Goal: Obtain resource: Obtain resource

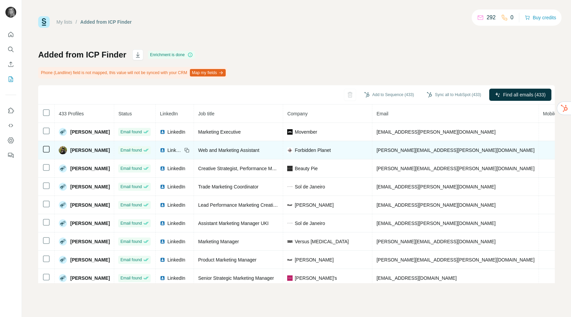
click at [413, 149] on span "[PERSON_NAME][EMAIL_ADDRESS][PERSON_NAME][DOMAIN_NAME]" at bounding box center [455, 149] width 158 height 5
copy span "[PERSON_NAME][EMAIL_ADDRESS][PERSON_NAME][DOMAIN_NAME]"
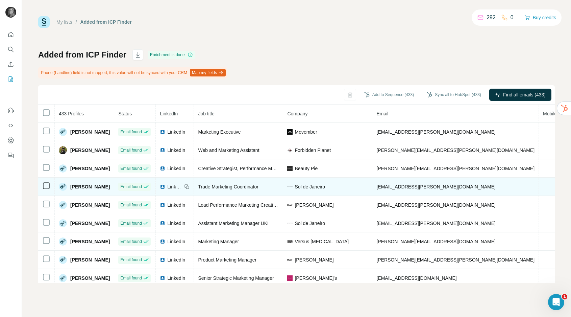
click at [401, 188] on span "[EMAIL_ADDRESS][PERSON_NAME][DOMAIN_NAME]" at bounding box center [435, 186] width 119 height 5
copy span "[EMAIL_ADDRESS][PERSON_NAME][DOMAIN_NAME]"
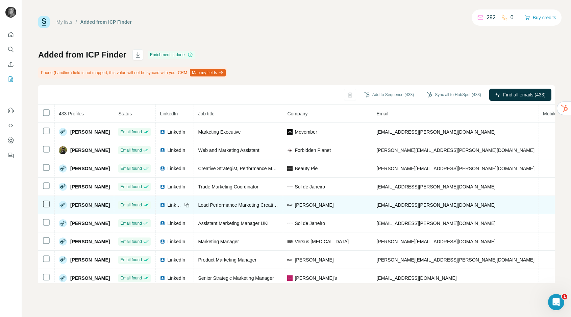
click at [390, 205] on span "[EMAIL_ADDRESS][PERSON_NAME][DOMAIN_NAME]" at bounding box center [435, 204] width 119 height 5
copy span "[EMAIL_ADDRESS][PERSON_NAME][DOMAIN_NAME]"
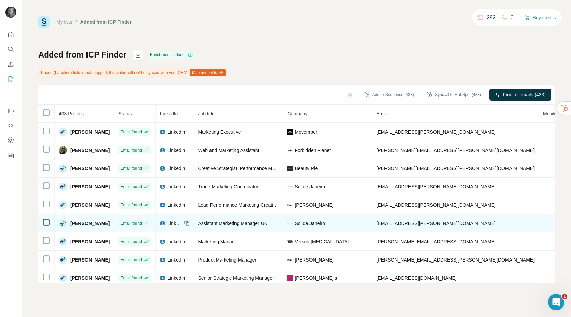
click at [430, 225] on span "[EMAIL_ADDRESS][PERSON_NAME][DOMAIN_NAME]" at bounding box center [435, 222] width 119 height 5
copy span "[EMAIL_ADDRESS][PERSON_NAME][DOMAIN_NAME]"
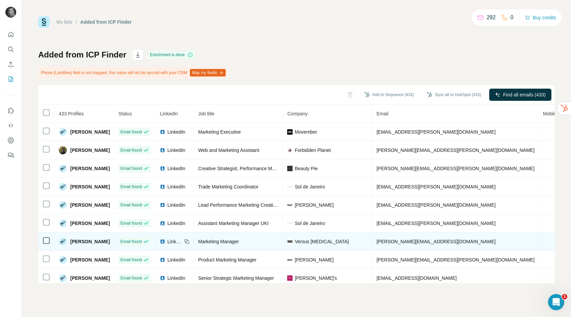
click at [425, 244] on span "[PERSON_NAME][EMAIL_ADDRESS][DOMAIN_NAME]" at bounding box center [435, 241] width 119 height 5
copy span "[PERSON_NAME][EMAIL_ADDRESS][DOMAIN_NAME]"
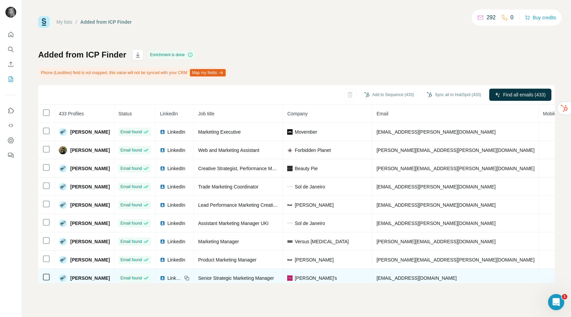
click at [398, 278] on span "[EMAIL_ADDRESS][DOMAIN_NAME]" at bounding box center [416, 277] width 80 height 5
copy span "[EMAIL_ADDRESS][DOMAIN_NAME]"
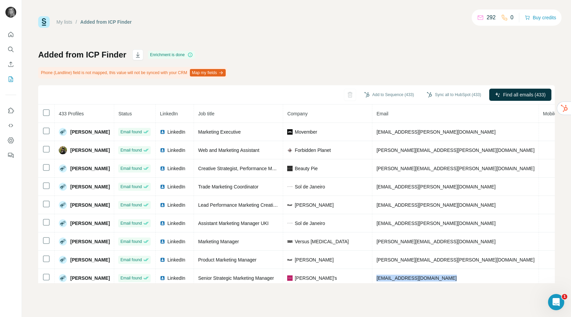
copy span "[EMAIL_ADDRESS][DOMAIN_NAME]"
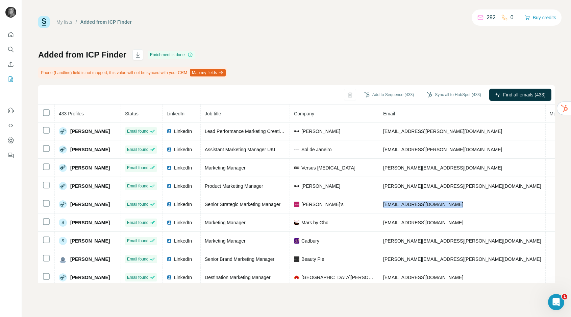
scroll to position [81, 0]
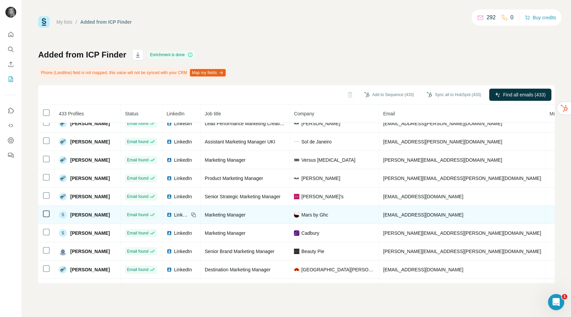
click at [398, 217] on span "[EMAIL_ADDRESS][DOMAIN_NAME]" at bounding box center [423, 214] width 80 height 5
copy span "[EMAIL_ADDRESS][DOMAIN_NAME]"
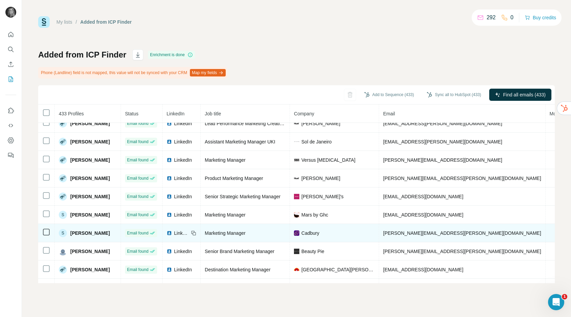
click at [401, 233] on span "[PERSON_NAME][EMAIL_ADDRESS][PERSON_NAME][DOMAIN_NAME]" at bounding box center [462, 232] width 158 height 5
click at [401, 232] on span "[PERSON_NAME][EMAIL_ADDRESS][PERSON_NAME][DOMAIN_NAME]" at bounding box center [462, 232] width 158 height 5
copy span "[PERSON_NAME][EMAIL_ADDRESS][PERSON_NAME][DOMAIN_NAME]"
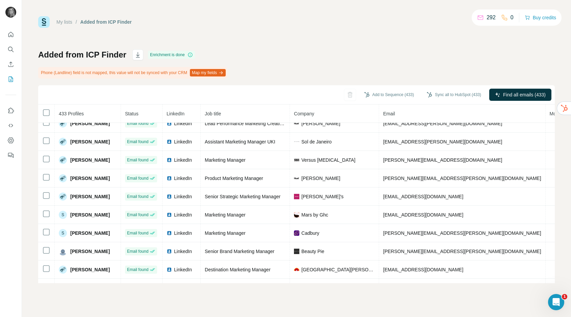
click at [350, 28] on div "My lists / Added from ICP Finder 292 0 Buy credits Added from ICP Finder Enrich…" at bounding box center [296, 149] width 517 height 267
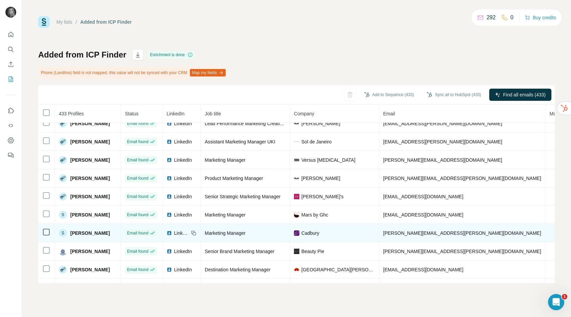
click at [418, 233] on span "[PERSON_NAME][EMAIL_ADDRESS][PERSON_NAME][DOMAIN_NAME]" at bounding box center [462, 232] width 158 height 5
copy span "[PERSON_NAME][EMAIL_ADDRESS][PERSON_NAME][DOMAIN_NAME]"
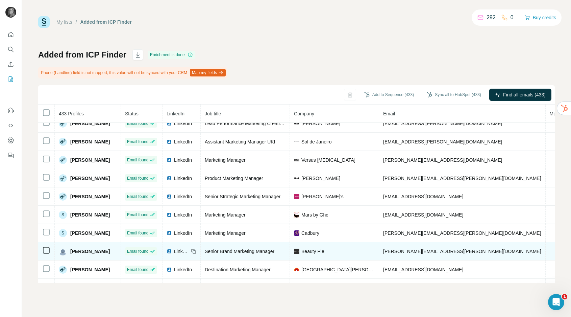
click at [388, 250] on span "[PERSON_NAME][EMAIL_ADDRESS][PERSON_NAME][DOMAIN_NAME]" at bounding box center [462, 250] width 158 height 5
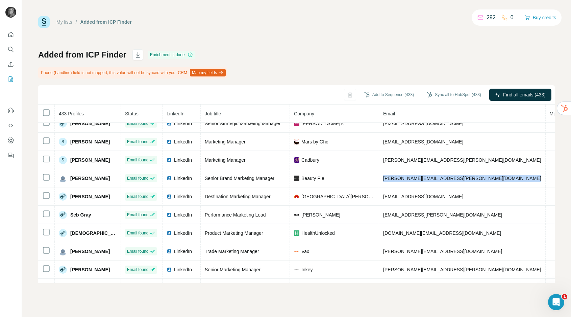
scroll to position [156, 0]
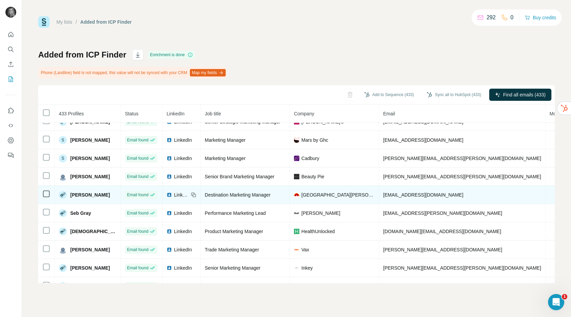
click at [383, 195] on span "[EMAIL_ADDRESS][DOMAIN_NAME]" at bounding box center [423, 194] width 80 height 5
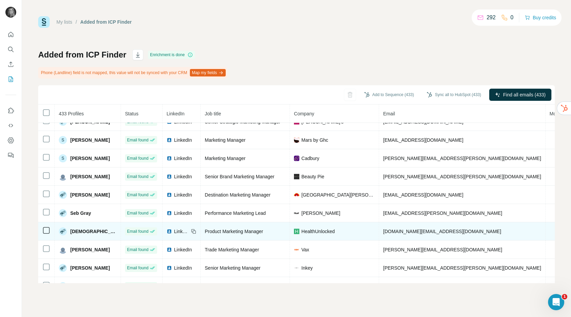
click at [401, 229] on span "[DOMAIN_NAME][EMAIL_ADDRESS][DOMAIN_NAME]" at bounding box center [442, 230] width 118 height 5
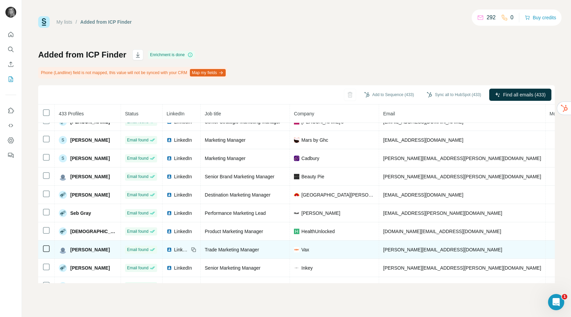
click at [399, 251] on span "[PERSON_NAME][EMAIL_ADDRESS][DOMAIN_NAME]" at bounding box center [442, 249] width 119 height 5
click at [399, 250] on span "[PERSON_NAME][EMAIL_ADDRESS][DOMAIN_NAME]" at bounding box center [442, 249] width 119 height 5
click at [398, 249] on span "[PERSON_NAME][EMAIL_ADDRESS][DOMAIN_NAME]" at bounding box center [442, 249] width 119 height 5
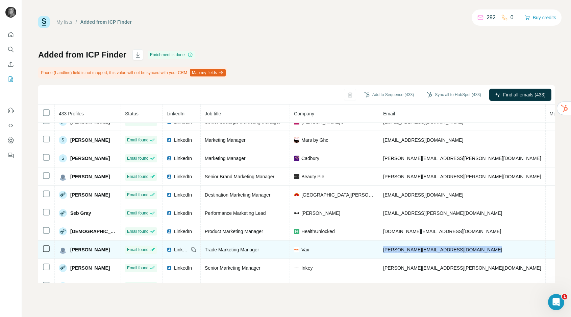
click at [398, 249] on span "[PERSON_NAME][EMAIL_ADDRESS][DOMAIN_NAME]" at bounding box center [442, 249] width 119 height 5
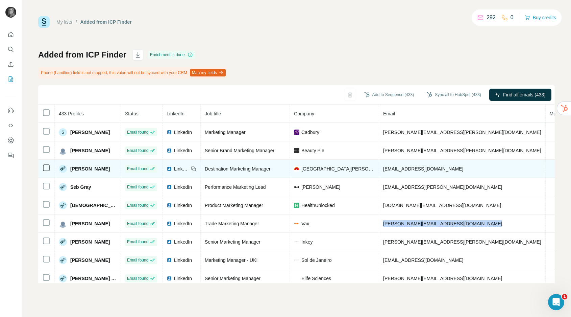
scroll to position [205, 0]
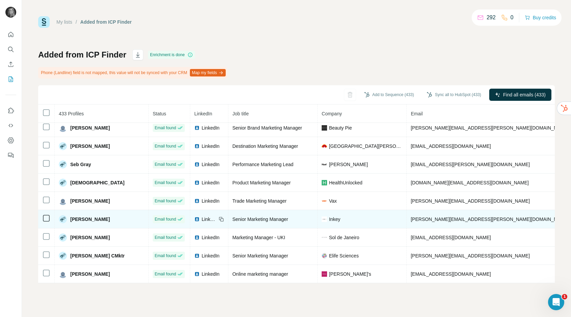
click at [420, 219] on span "[PERSON_NAME][EMAIL_ADDRESS][PERSON_NAME][DOMAIN_NAME]" at bounding box center [490, 218] width 158 height 5
click at [420, 220] on span "[PERSON_NAME][EMAIL_ADDRESS][PERSON_NAME][DOMAIN_NAME]" at bounding box center [490, 218] width 158 height 5
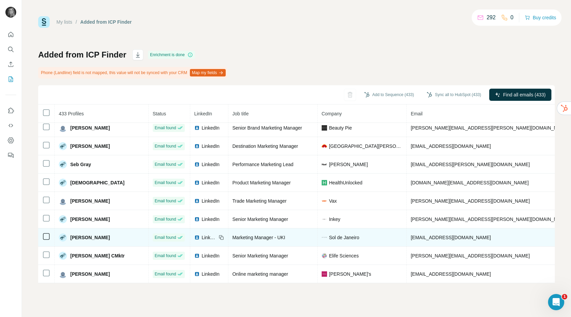
click at [411, 237] on span "[EMAIL_ADDRESS][DOMAIN_NAME]" at bounding box center [451, 237] width 80 height 5
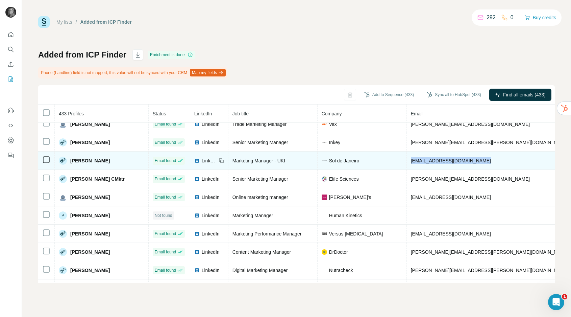
scroll to position [302, 0]
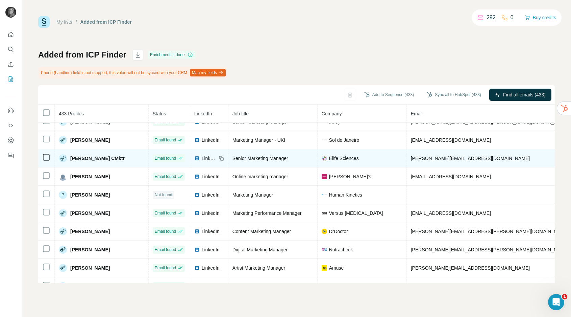
click at [411, 157] on span "[PERSON_NAME][EMAIL_ADDRESS][DOMAIN_NAME]" at bounding box center [470, 157] width 119 height 5
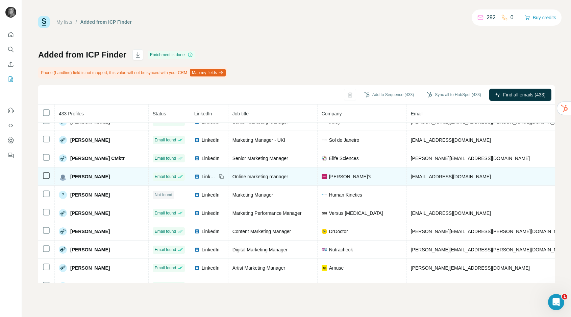
click at [411, 178] on span "[EMAIL_ADDRESS][DOMAIN_NAME]" at bounding box center [451, 176] width 80 height 5
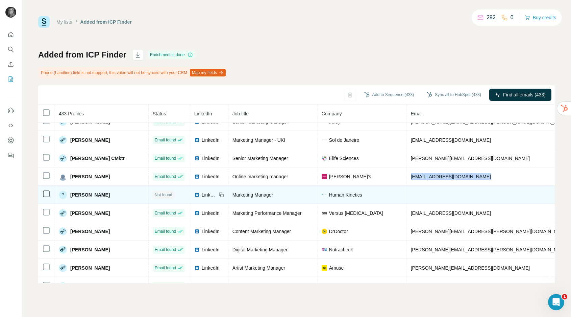
scroll to position [302, 63]
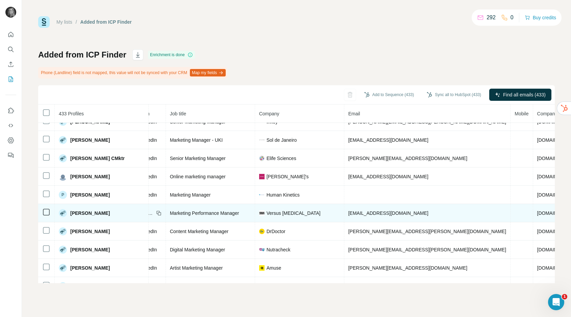
click at [348, 213] on span "[EMAIL_ADDRESS][DOMAIN_NAME]" at bounding box center [388, 212] width 80 height 5
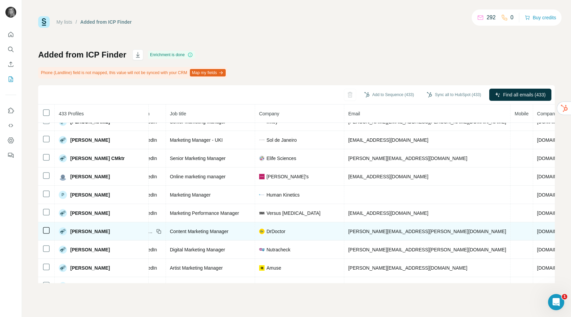
click at [348, 230] on span "[PERSON_NAME][EMAIL_ADDRESS][PERSON_NAME][DOMAIN_NAME]" at bounding box center [427, 230] width 158 height 5
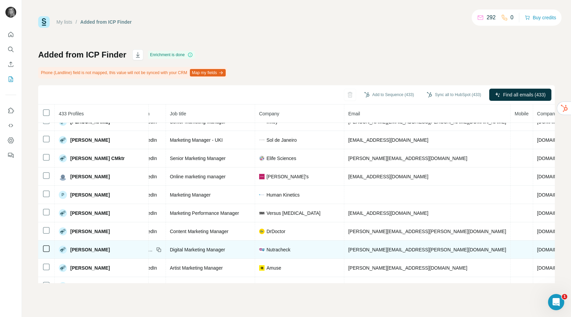
click at [360, 249] on span "[PERSON_NAME][EMAIL_ADDRESS][PERSON_NAME][DOMAIN_NAME]" at bounding box center [427, 249] width 158 height 5
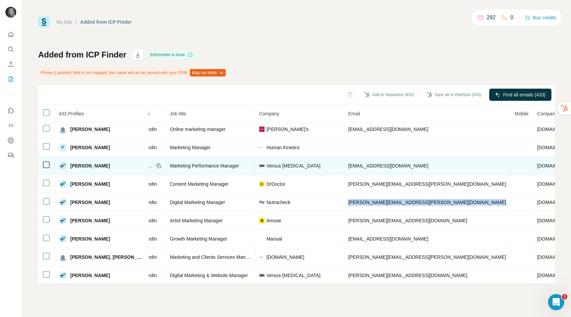
scroll to position [355, 63]
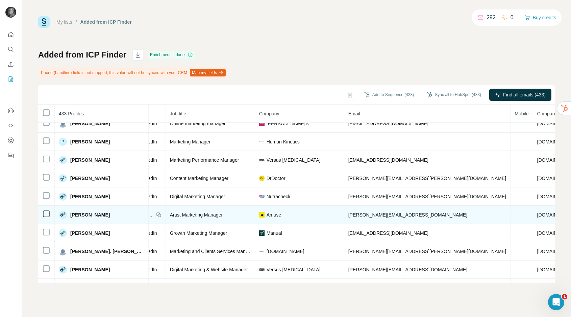
click at [348, 215] on span "[PERSON_NAME][EMAIL_ADDRESS][DOMAIN_NAME]" at bounding box center [407, 214] width 119 height 5
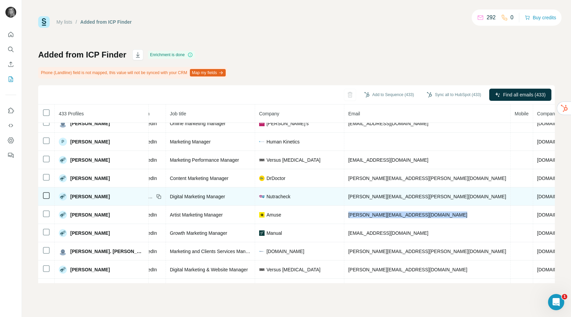
scroll to position [387, 63]
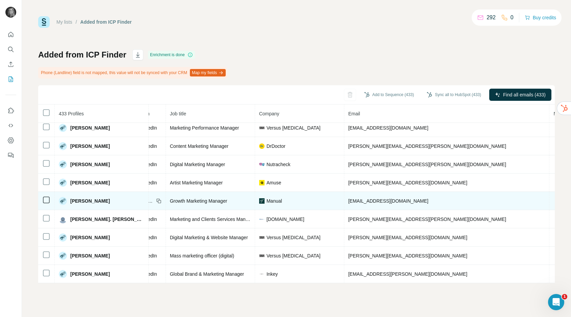
click at [348, 203] on span "[EMAIL_ADDRESS][DOMAIN_NAME]" at bounding box center [388, 200] width 80 height 5
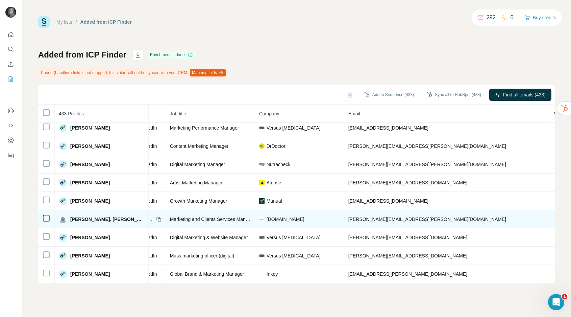
click at [348, 221] on span "[PERSON_NAME][EMAIL_ADDRESS][PERSON_NAME][DOMAIN_NAME]" at bounding box center [427, 218] width 158 height 5
click at [348, 220] on span "[PERSON_NAME][EMAIL_ADDRESS][PERSON_NAME][DOMAIN_NAME]" at bounding box center [427, 218] width 158 height 5
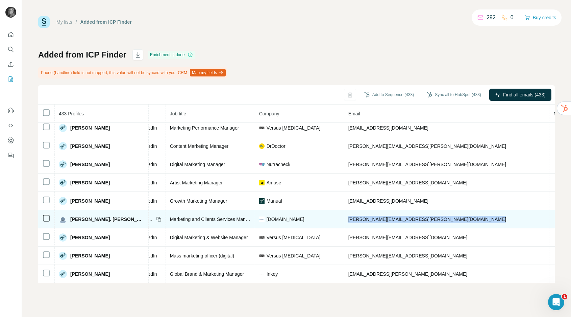
click at [348, 220] on span "[PERSON_NAME][EMAIL_ADDRESS][PERSON_NAME][DOMAIN_NAME]" at bounding box center [427, 218] width 158 height 5
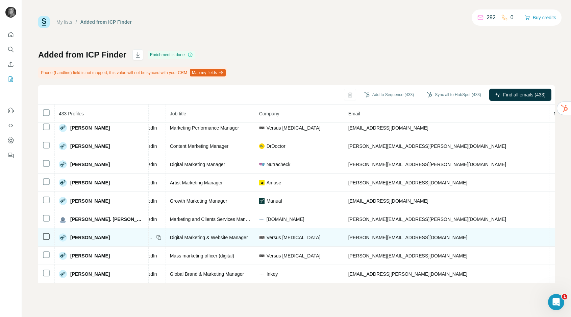
click at [348, 238] on span "[PERSON_NAME][EMAIL_ADDRESS][DOMAIN_NAME]" at bounding box center [407, 237] width 119 height 5
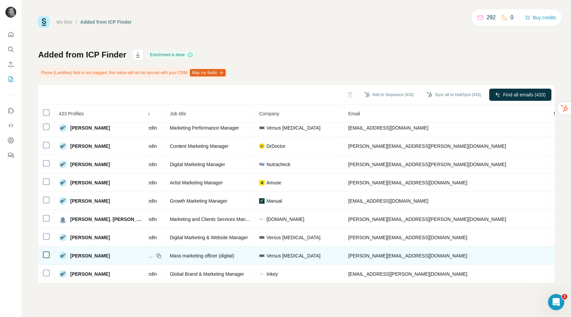
click at [348, 255] on span "[PERSON_NAME][EMAIL_ADDRESS][DOMAIN_NAME]" at bounding box center [407, 255] width 119 height 5
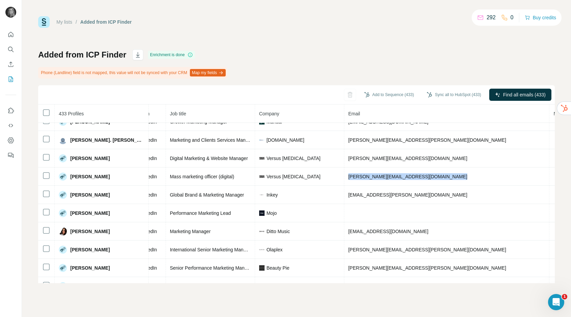
scroll to position [472, 63]
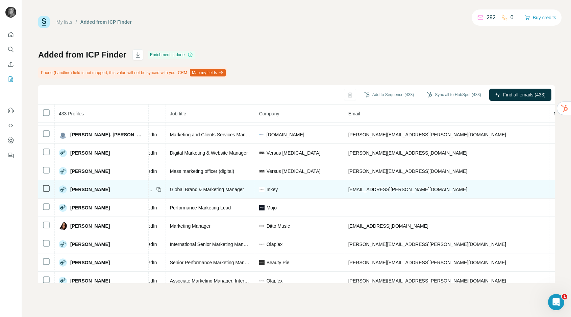
click at [357, 188] on span "[EMAIL_ADDRESS][PERSON_NAME][DOMAIN_NAME]" at bounding box center [407, 189] width 119 height 5
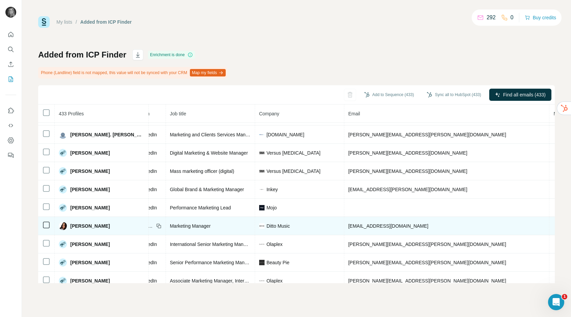
click at [348, 224] on span "[EMAIL_ADDRESS][DOMAIN_NAME]" at bounding box center [388, 225] width 80 height 5
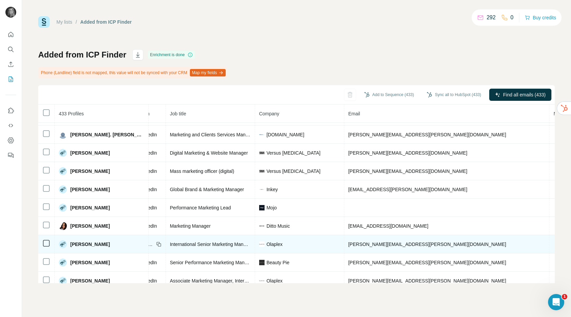
click at [348, 243] on span "[PERSON_NAME][EMAIL_ADDRESS][PERSON_NAME][DOMAIN_NAME]" at bounding box center [427, 243] width 158 height 5
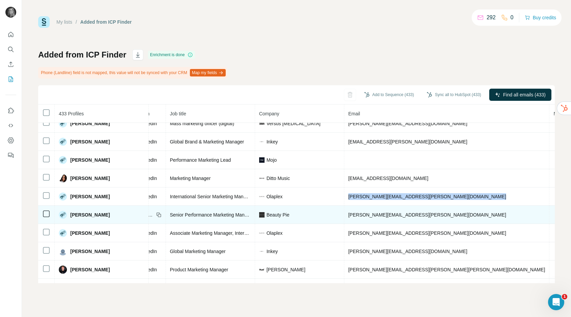
scroll to position [525, 63]
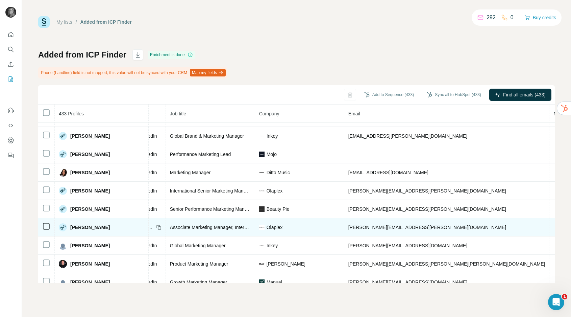
click at [348, 226] on span "[PERSON_NAME][EMAIL_ADDRESS][PERSON_NAME][DOMAIN_NAME]" at bounding box center [427, 226] width 158 height 5
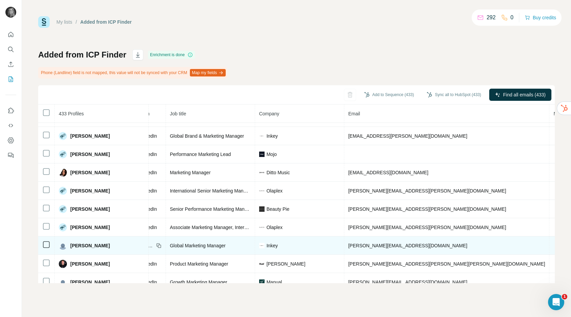
click at [348, 247] on span "[PERSON_NAME][EMAIL_ADDRESS][DOMAIN_NAME]" at bounding box center [407, 245] width 119 height 5
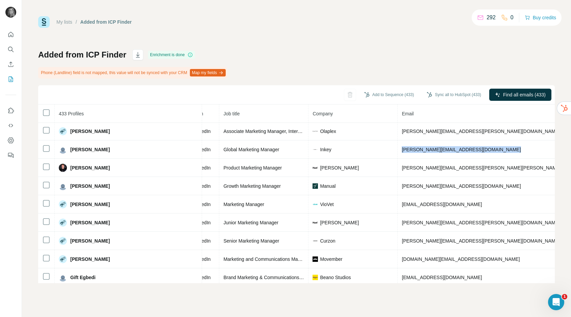
scroll to position [621, 56]
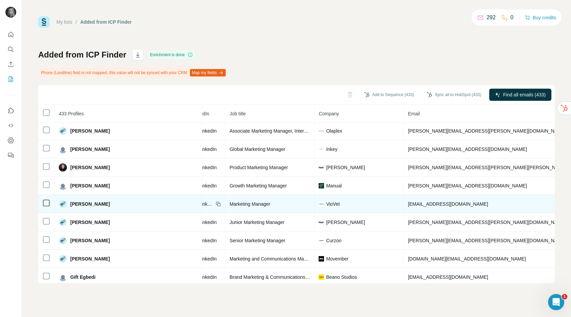
click at [408, 206] on span "[EMAIL_ADDRESS][DOMAIN_NAME]" at bounding box center [448, 203] width 80 height 5
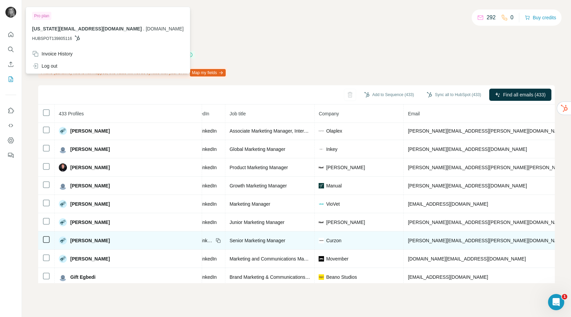
click at [408, 242] on span "[PERSON_NAME][EMAIL_ADDRESS][PERSON_NAME][DOMAIN_NAME]" at bounding box center [487, 240] width 158 height 5
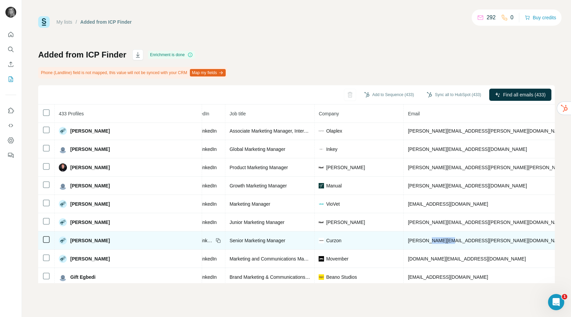
click at [408, 242] on span "[PERSON_NAME][EMAIL_ADDRESS][PERSON_NAME][DOMAIN_NAME]" at bounding box center [487, 240] width 158 height 5
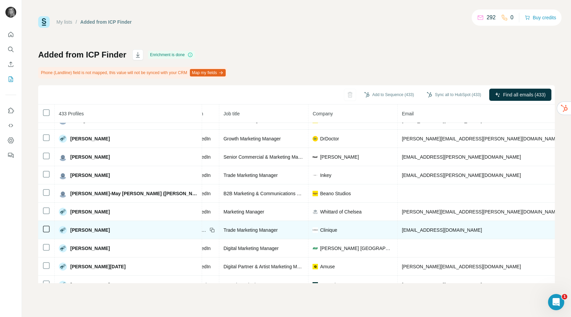
scroll to position [777, 63]
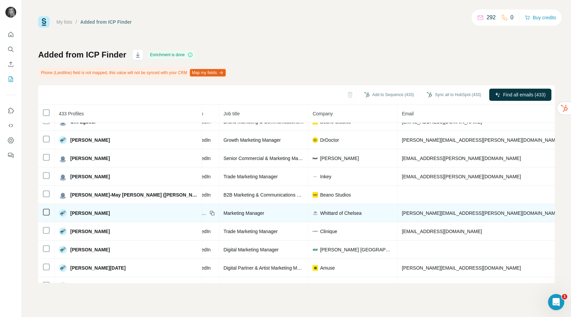
click at [402, 214] on span "[PERSON_NAME][EMAIL_ADDRESS][PERSON_NAME][DOMAIN_NAME]" at bounding box center [481, 212] width 158 height 5
click at [402, 213] on span "[PERSON_NAME][EMAIL_ADDRESS][PERSON_NAME][DOMAIN_NAME]" at bounding box center [481, 212] width 158 height 5
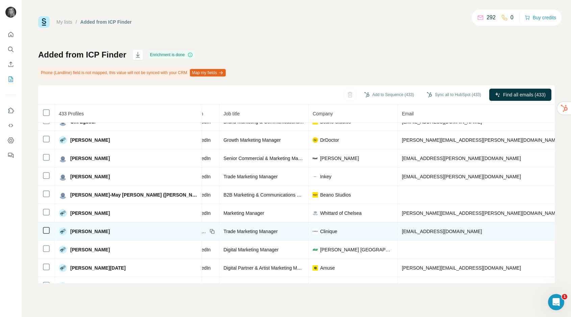
click at [398, 235] on td "[EMAIL_ADDRESS][DOMAIN_NAME]" at bounding box center [500, 231] width 205 height 18
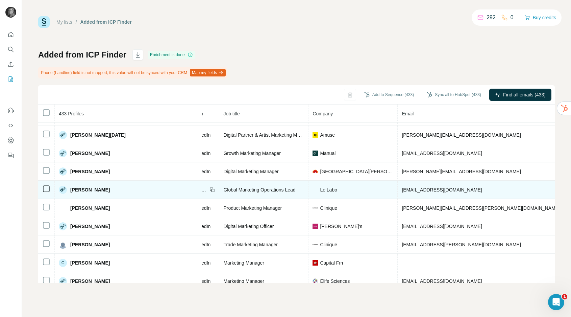
scroll to position [912, 63]
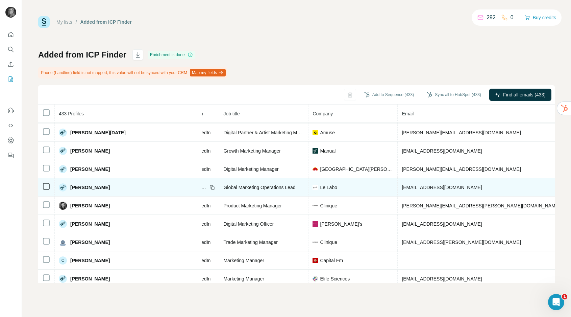
click at [398, 191] on td "[EMAIL_ADDRESS][DOMAIN_NAME]" at bounding box center [500, 187] width 205 height 18
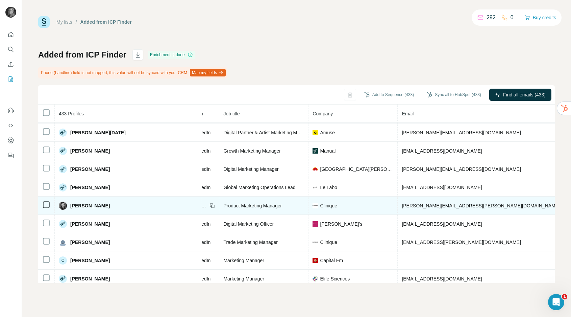
click at [398, 208] on td "[PERSON_NAME][EMAIL_ADDRESS][PERSON_NAME][DOMAIN_NAME]" at bounding box center [500, 205] width 205 height 18
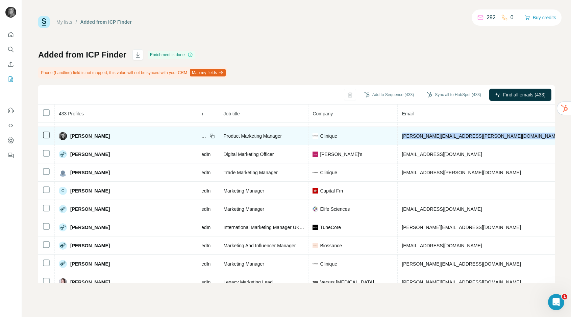
scroll to position [983, 63]
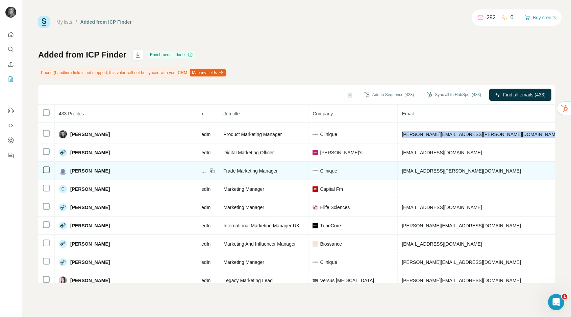
click at [402, 170] on span "[EMAIL_ADDRESS][PERSON_NAME][DOMAIN_NAME]" at bounding box center [461, 170] width 119 height 5
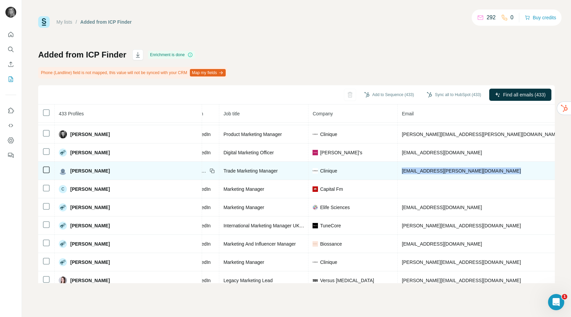
click at [402, 170] on span "[EMAIL_ADDRESS][PERSON_NAME][DOMAIN_NAME]" at bounding box center [461, 170] width 119 height 5
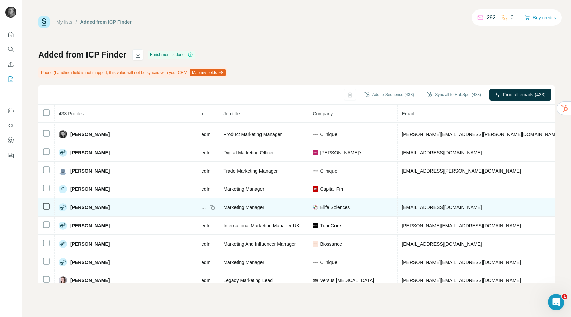
click at [402, 206] on span "[EMAIL_ADDRESS][DOMAIN_NAME]" at bounding box center [442, 206] width 80 height 5
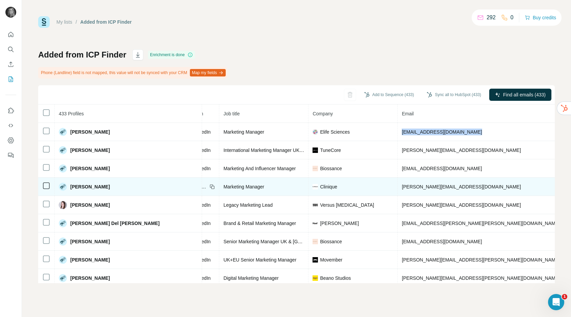
scroll to position [1061, 63]
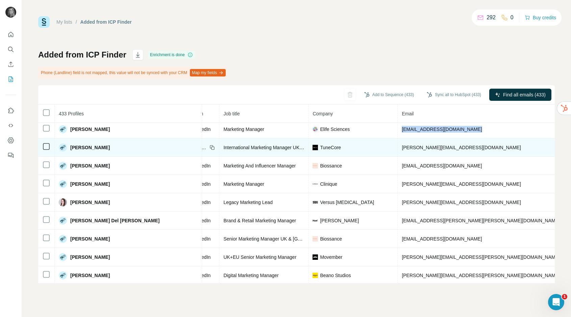
click at [402, 149] on span "[PERSON_NAME][EMAIL_ADDRESS][DOMAIN_NAME]" at bounding box center [461, 147] width 119 height 5
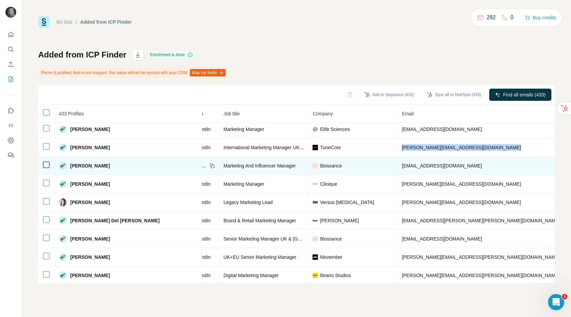
click at [402, 164] on span "[EMAIL_ADDRESS][DOMAIN_NAME]" at bounding box center [442, 165] width 80 height 5
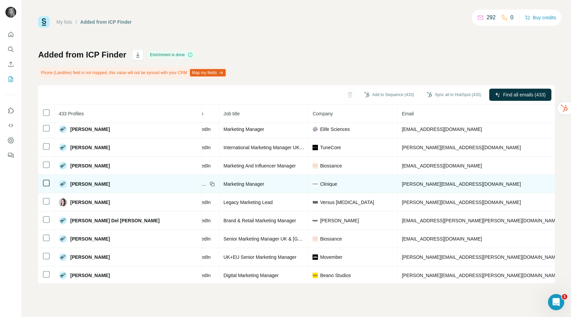
click at [402, 181] on span "[PERSON_NAME][EMAIL_ADDRESS][DOMAIN_NAME]" at bounding box center [461, 183] width 119 height 5
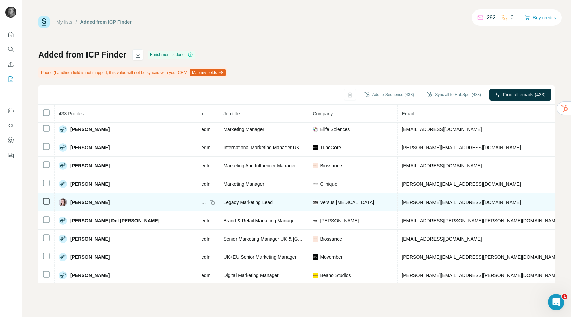
click at [402, 203] on span "[PERSON_NAME][EMAIL_ADDRESS][DOMAIN_NAME]" at bounding box center [461, 201] width 119 height 5
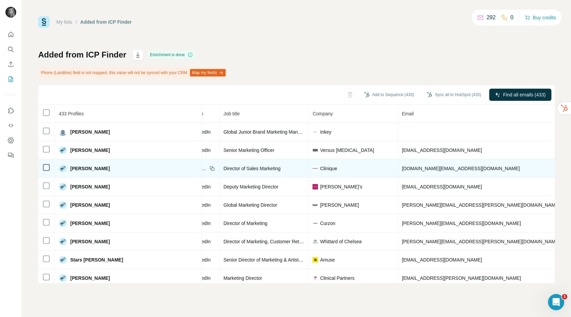
scroll to position [1224, 63]
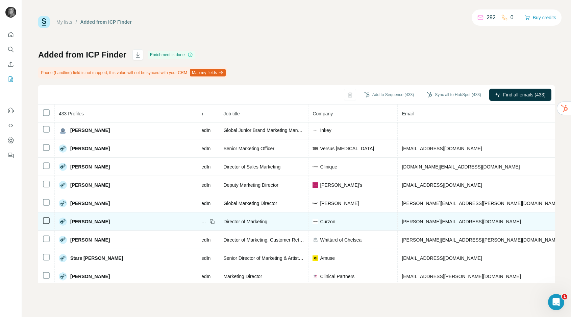
click at [402, 221] on span "[PERSON_NAME][EMAIL_ADDRESS][DOMAIN_NAME]" at bounding box center [461, 221] width 119 height 5
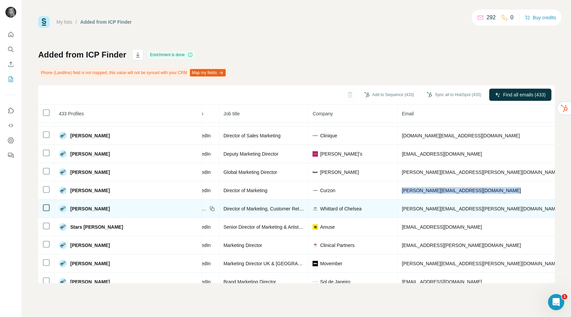
scroll to position [1263, 63]
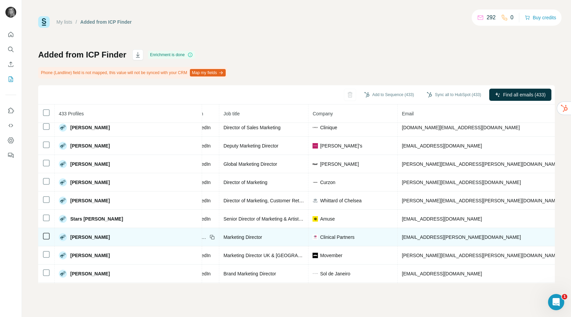
click at [402, 235] on span "[EMAIL_ADDRESS][PERSON_NAME][DOMAIN_NAME]" at bounding box center [461, 236] width 119 height 5
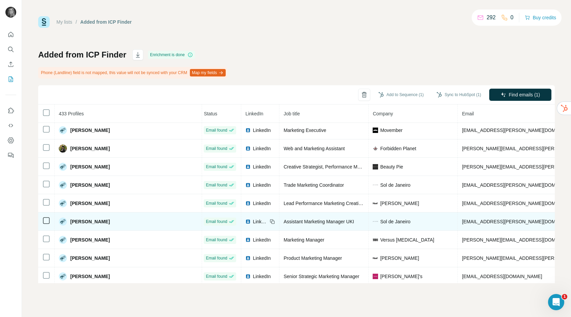
scroll to position [0, 3]
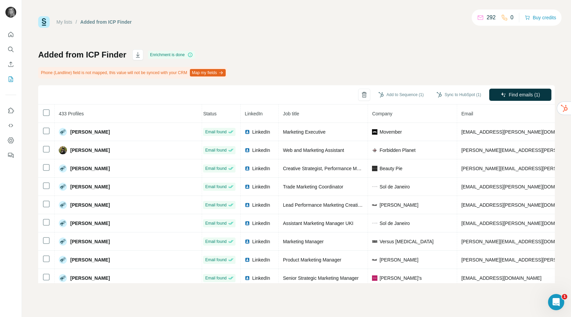
click at [54, 113] on th at bounding box center [46, 113] width 17 height 18
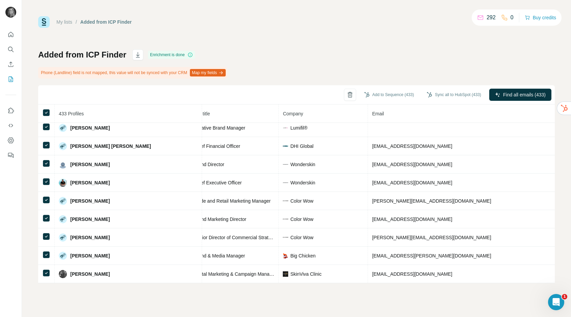
scroll to position [4402, 92]
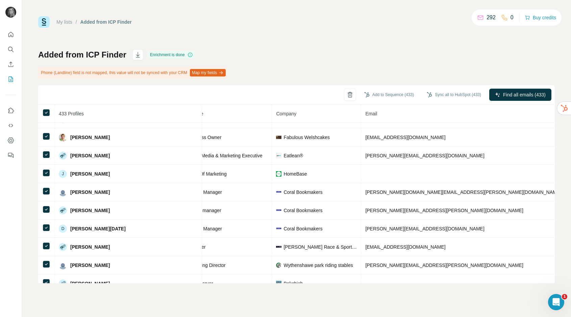
scroll to position [1684, 99]
